Goal: Transaction & Acquisition: Purchase product/service

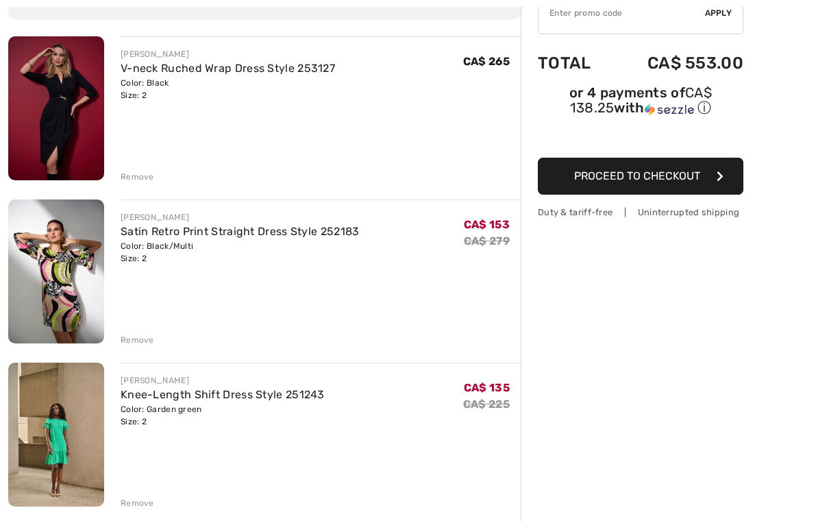
scroll to position [162, 0]
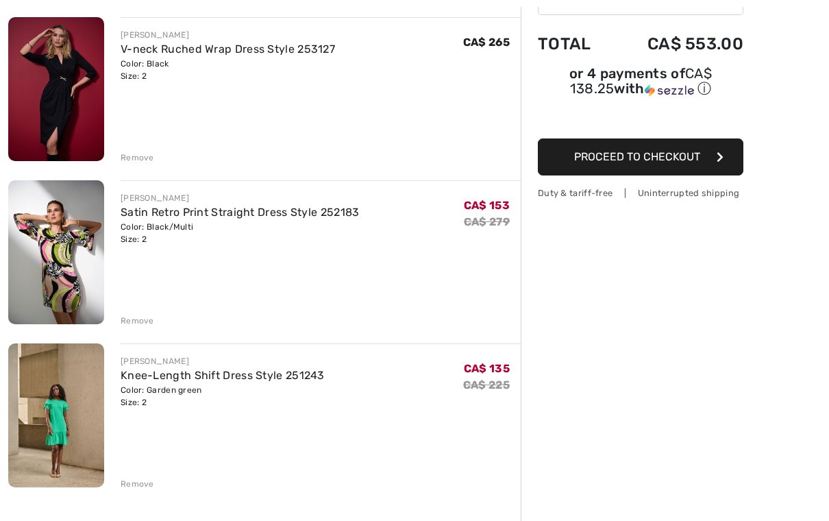
click at [133, 161] on div "Remove" at bounding box center [138, 157] width 34 height 12
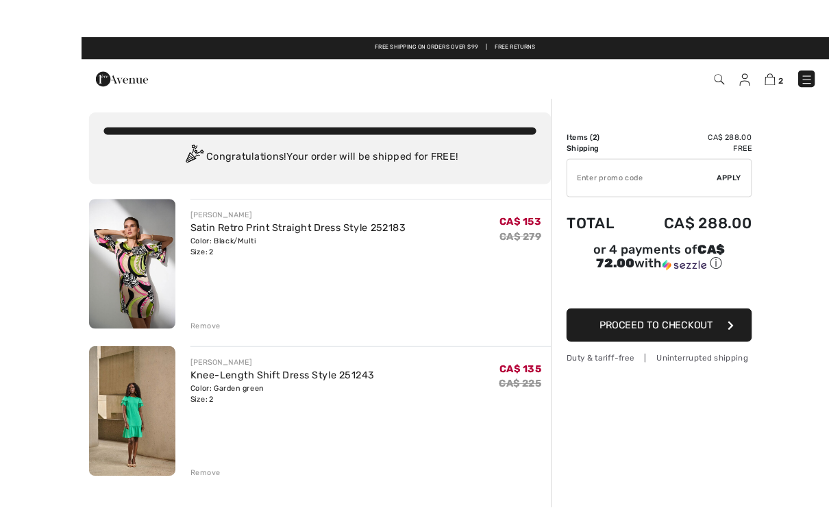
scroll to position [25, 0]
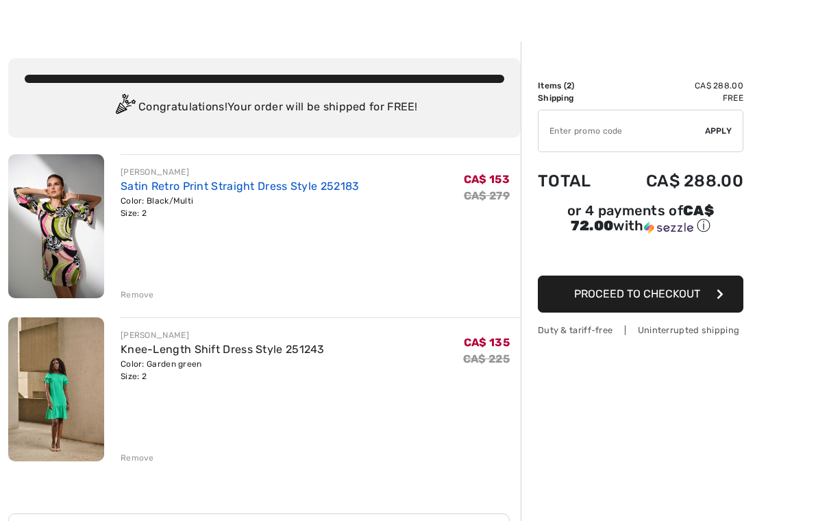
click at [250, 190] on link "Satin Retro Print Straight Dress Style 252183" at bounding box center [240, 186] width 239 height 13
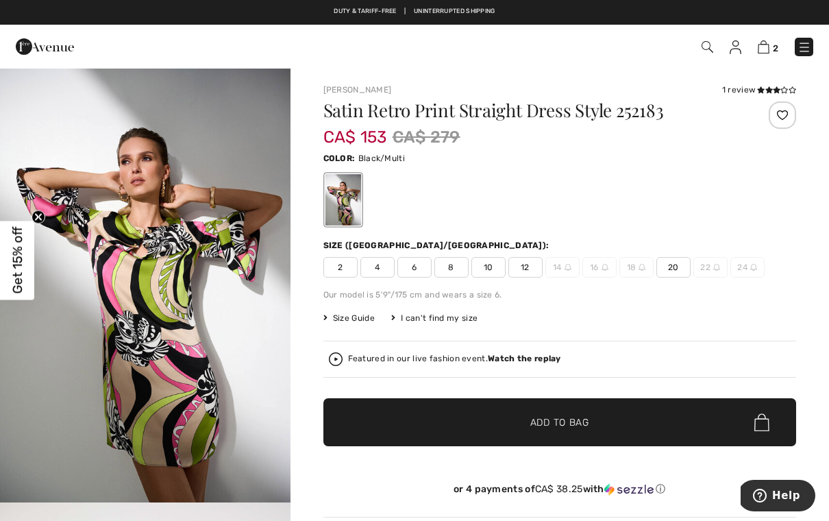
click at [343, 265] on span "2" at bounding box center [340, 267] width 34 height 21
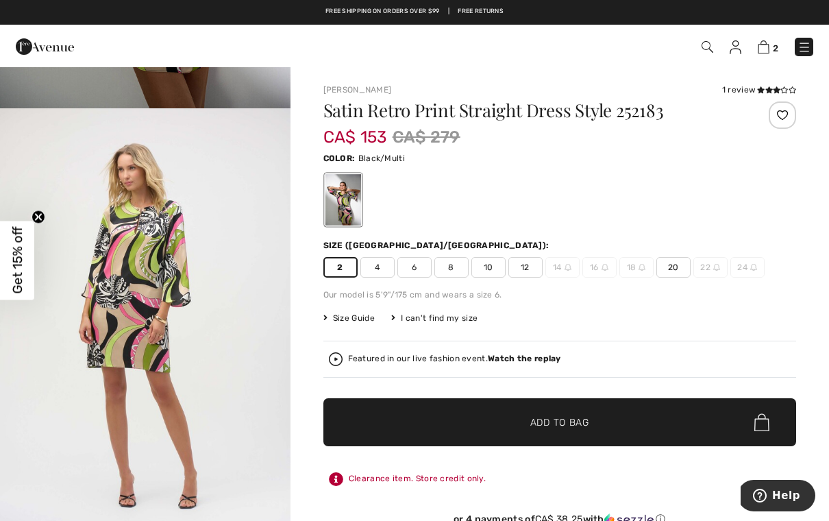
scroll to position [391, 0]
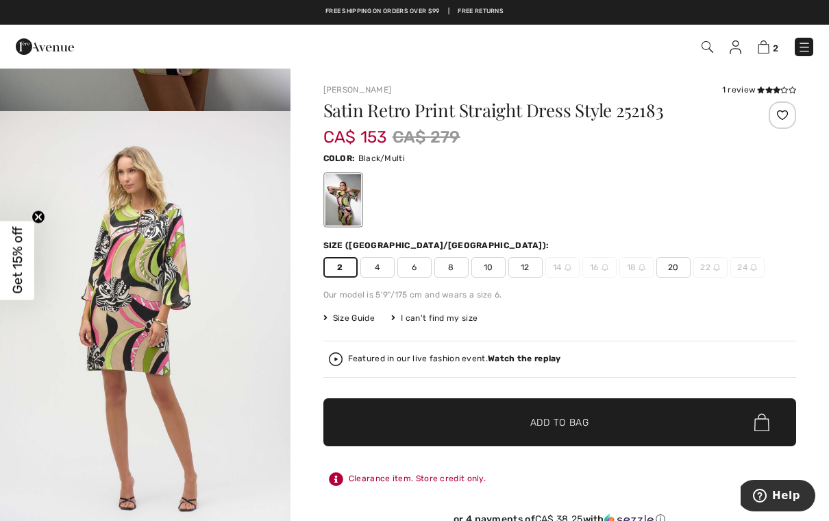
click at [43, 214] on circle "Close teaser" at bounding box center [38, 216] width 13 height 13
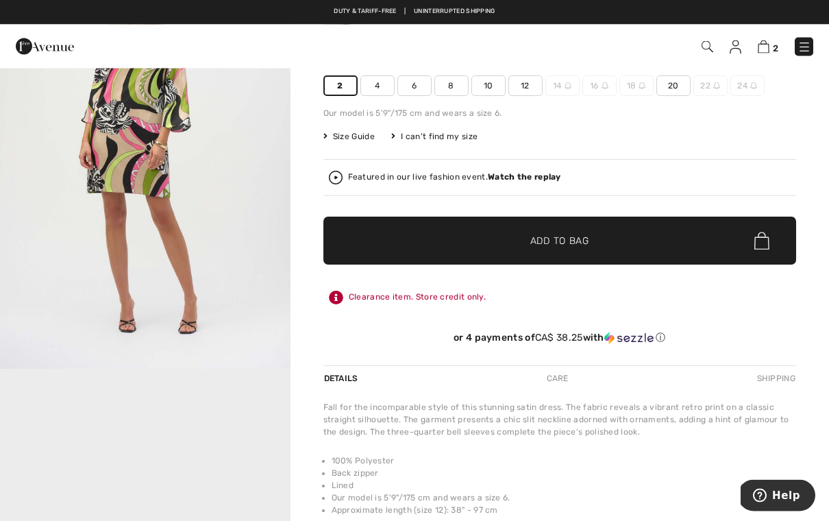
scroll to position [0, 0]
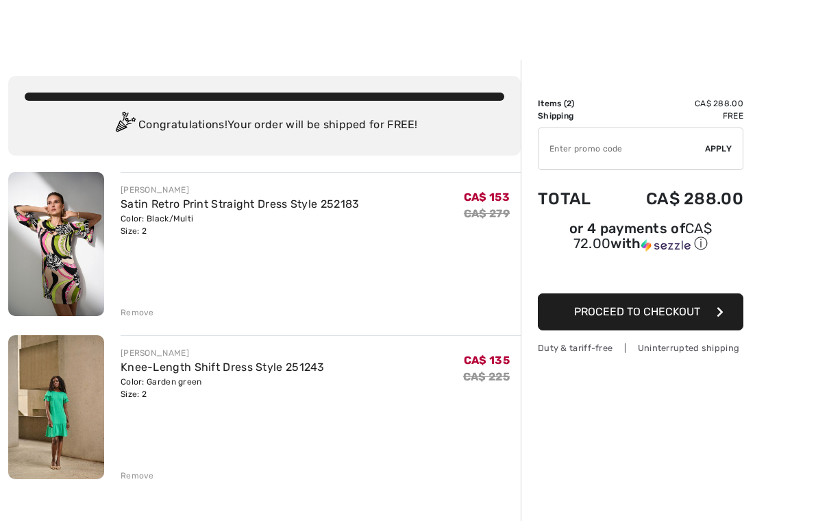
scroll to position [8, 0]
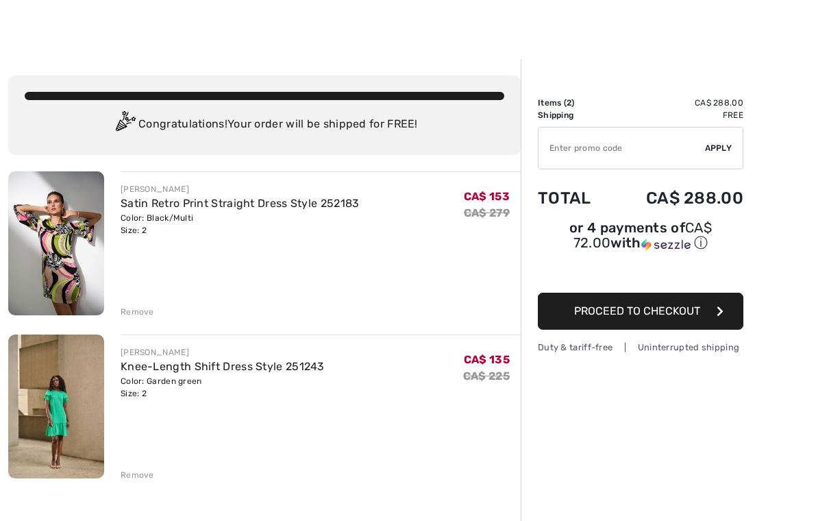
click at [138, 481] on div "[PERSON_NAME] Satin Retro Print Straight Dress Style 252183 Color: Black/Multi …" at bounding box center [264, 476] width 513 height 611
click at [129, 481] on div "JOSEPH RIBKOFF Satin Retro Print Straight Dress Style 252183 Color: Black/Multi…" at bounding box center [264, 476] width 513 height 611
click at [138, 484] on div "JOSEPH RIBKOFF Satin Retro Print Straight Dress Style 252183 Color: Black/Multi…" at bounding box center [264, 476] width 513 height 611
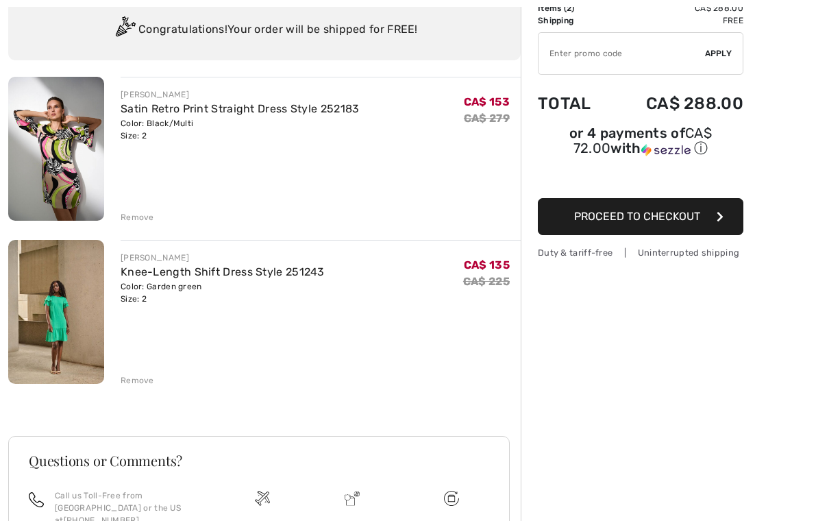
scroll to position [107, 0]
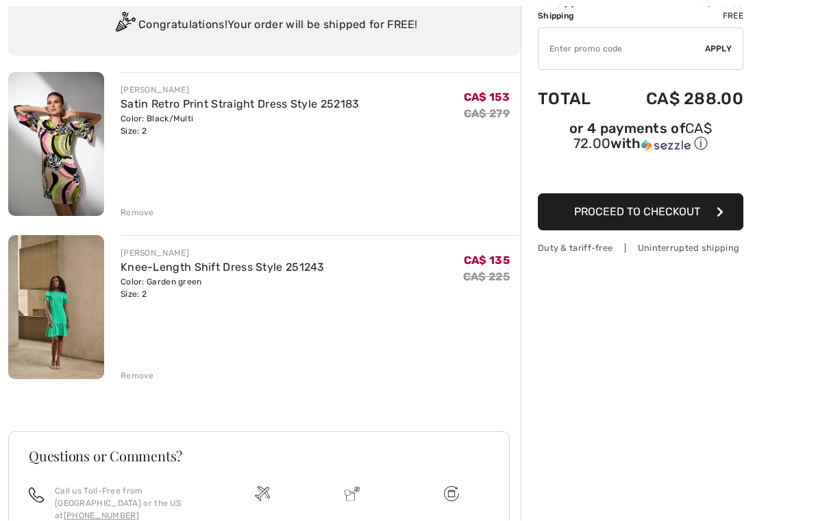
click at [141, 383] on div "JOSEPH RIBKOFF Satin Retro Print Straight Dress Style 252183 Color: Black/Multi…" at bounding box center [264, 378] width 513 height 611
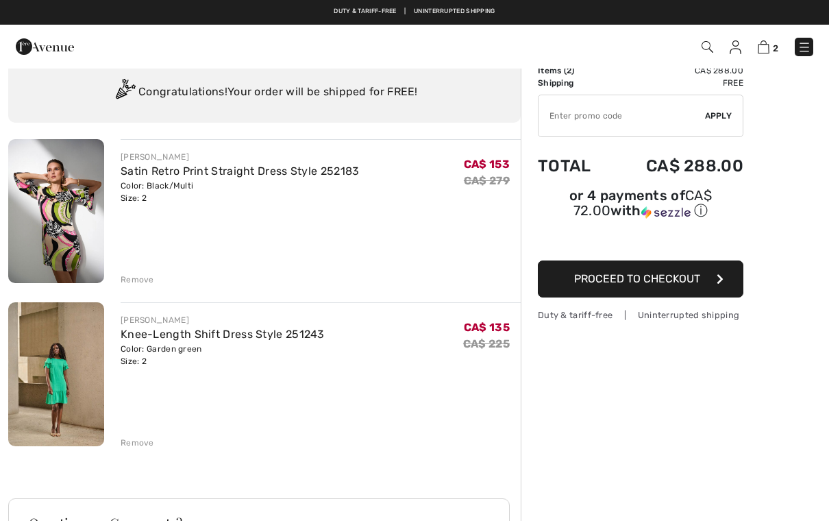
scroll to position [0, 0]
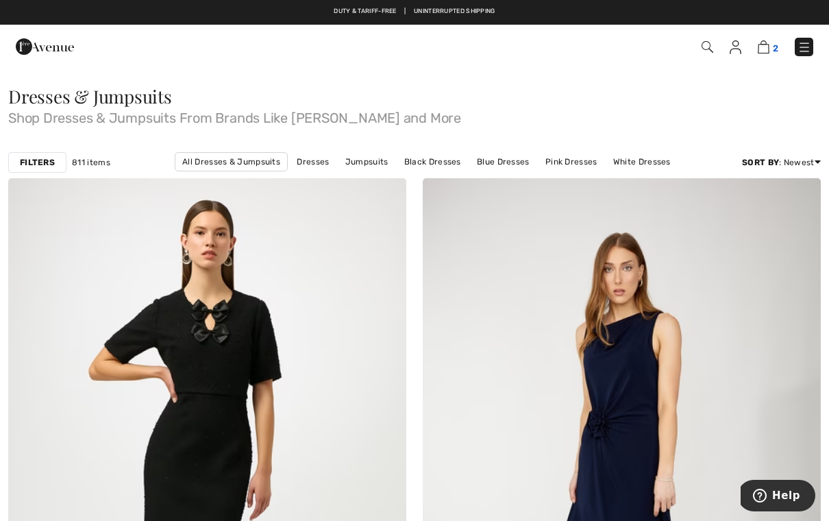
click at [769, 46] on img at bounding box center [764, 46] width 12 height 13
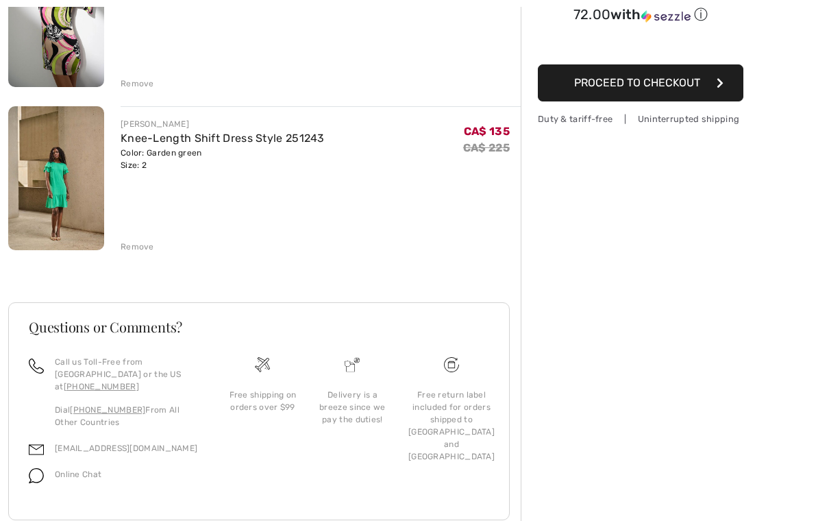
click at [138, 249] on div "Remove" at bounding box center [138, 246] width 34 height 12
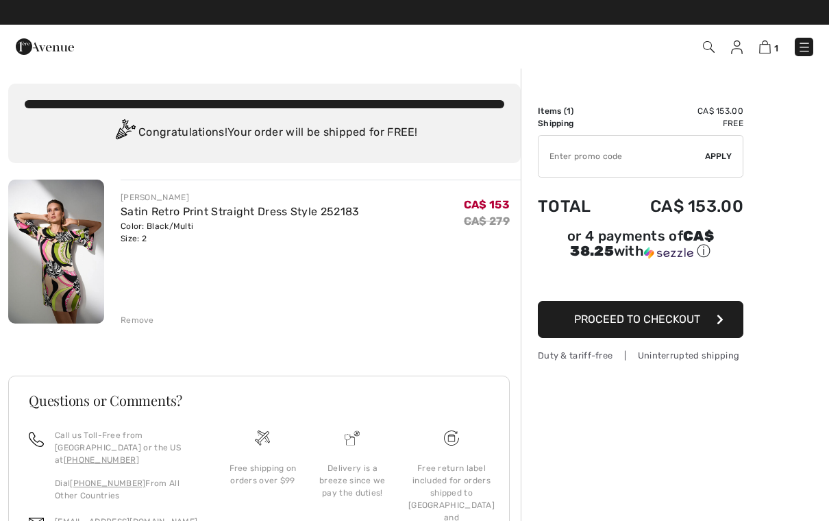
click at [584, 156] on input "TEXT" at bounding box center [622, 156] width 166 height 41
click at [728, 153] on span "Apply" at bounding box center [718, 156] width 27 height 12
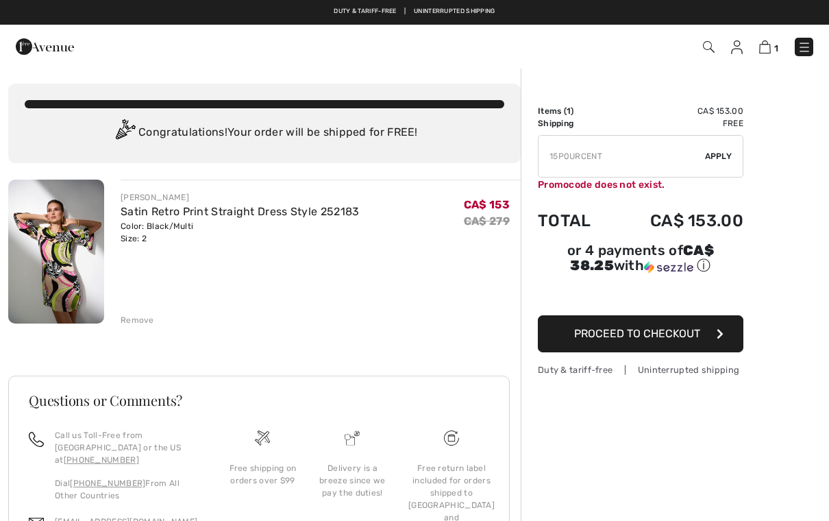
click at [621, 158] on input "TEXT" at bounding box center [622, 156] width 166 height 41
type input "1"
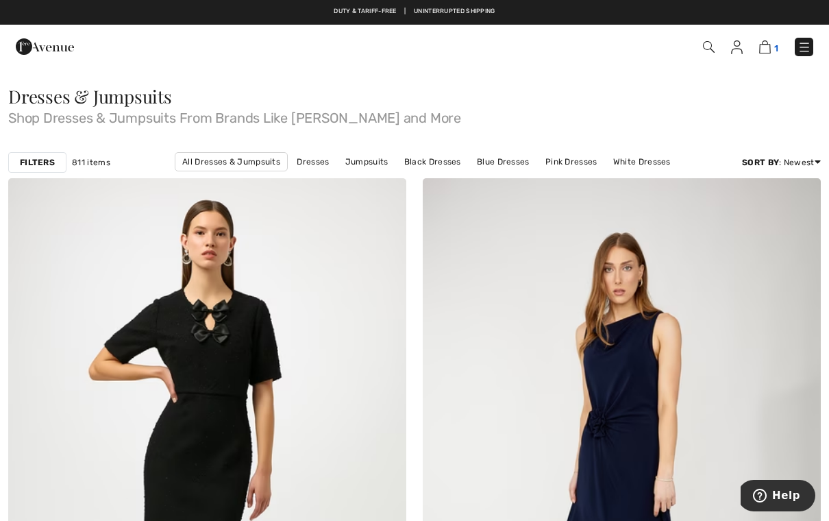
click at [769, 49] on img at bounding box center [765, 46] width 12 height 13
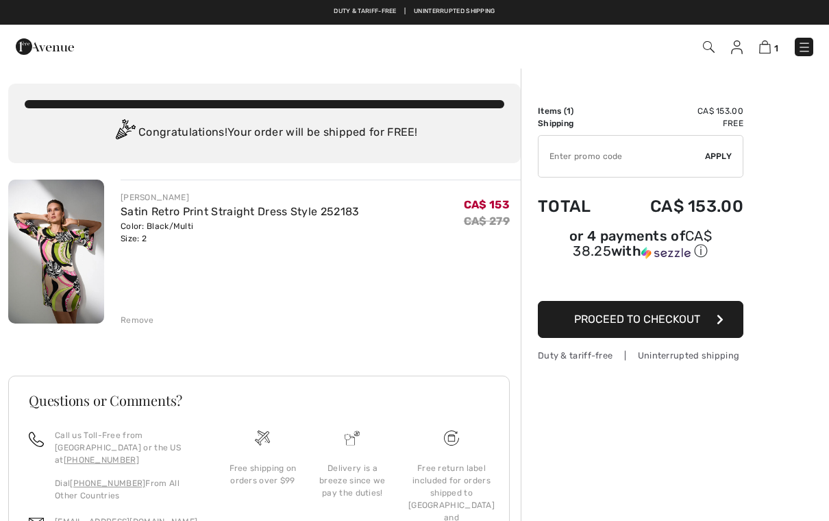
click at [571, 166] on input "TEXT" at bounding box center [622, 156] width 166 height 41
type input "FLASH15"
click at [715, 155] on span "Apply" at bounding box center [718, 156] width 27 height 12
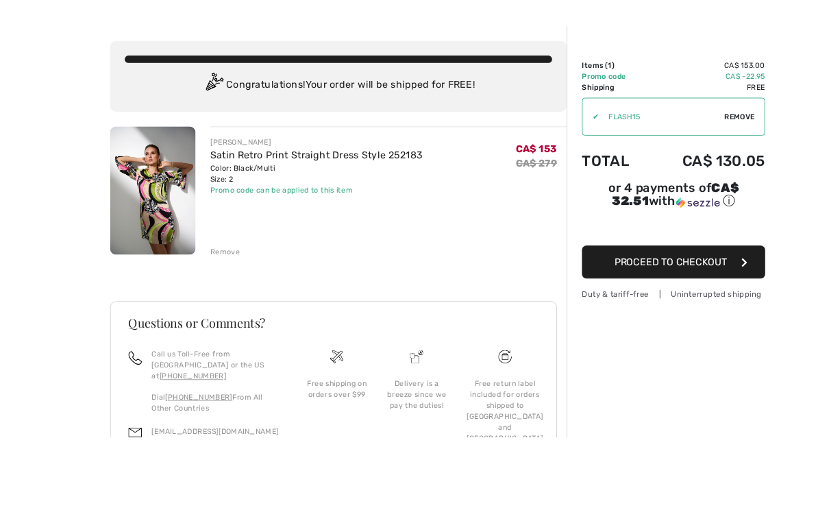
scroll to position [73, 0]
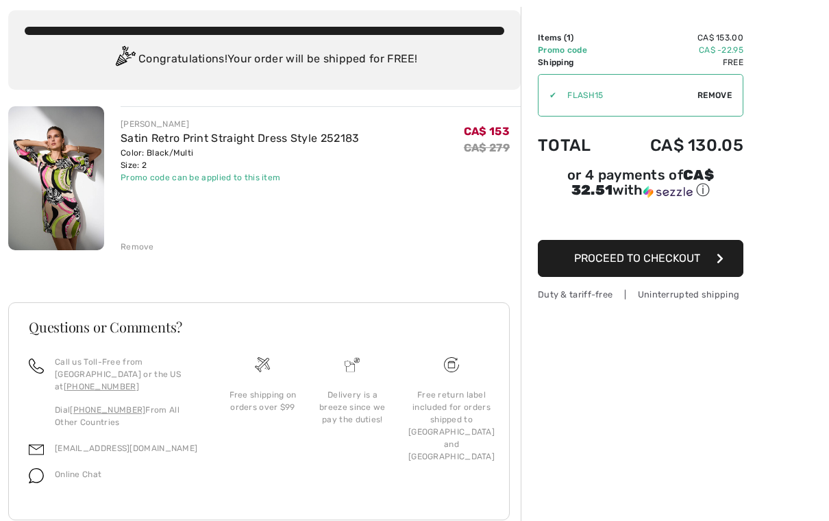
click at [73, 201] on img at bounding box center [56, 178] width 96 height 144
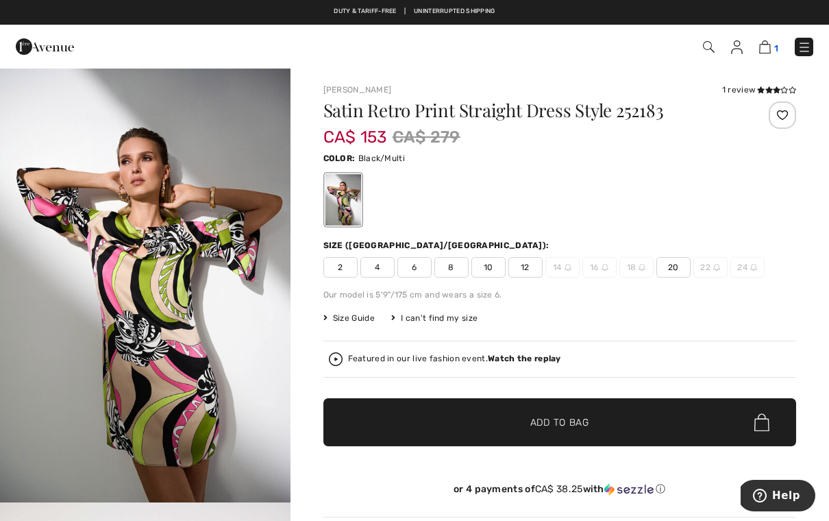
click at [767, 47] on img at bounding box center [765, 46] width 12 height 13
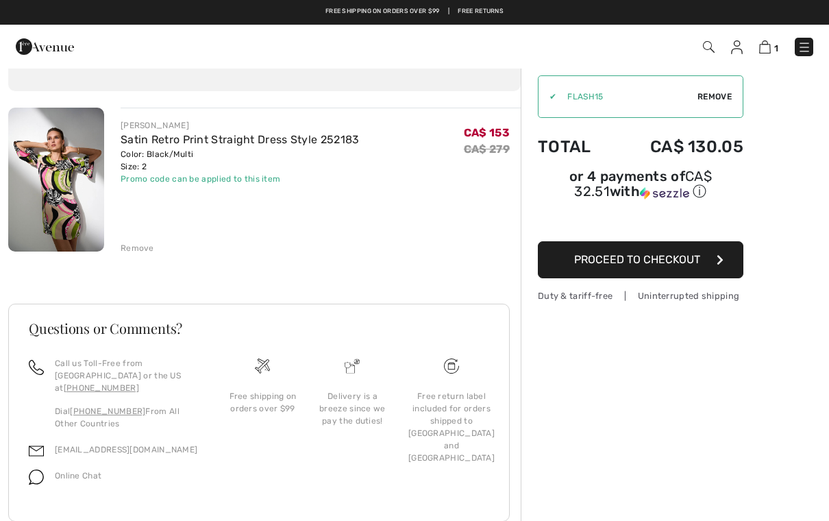
scroll to position [71, 0]
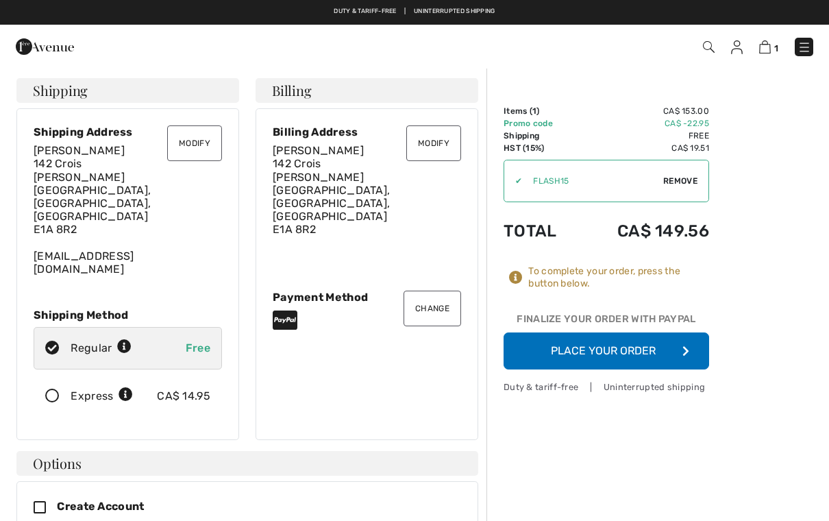
click at [615, 355] on button "Place Your Order" at bounding box center [607, 350] width 206 height 37
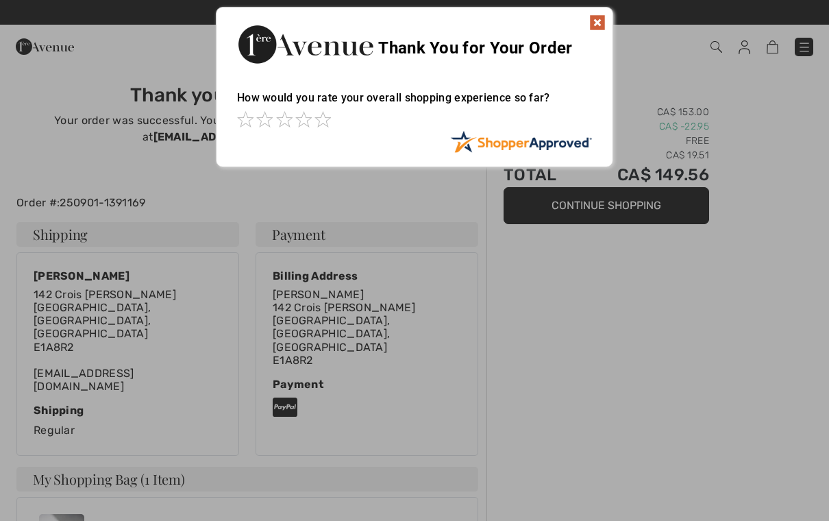
click at [602, 21] on img at bounding box center [597, 22] width 16 height 16
